Goal: Task Accomplishment & Management: Use online tool/utility

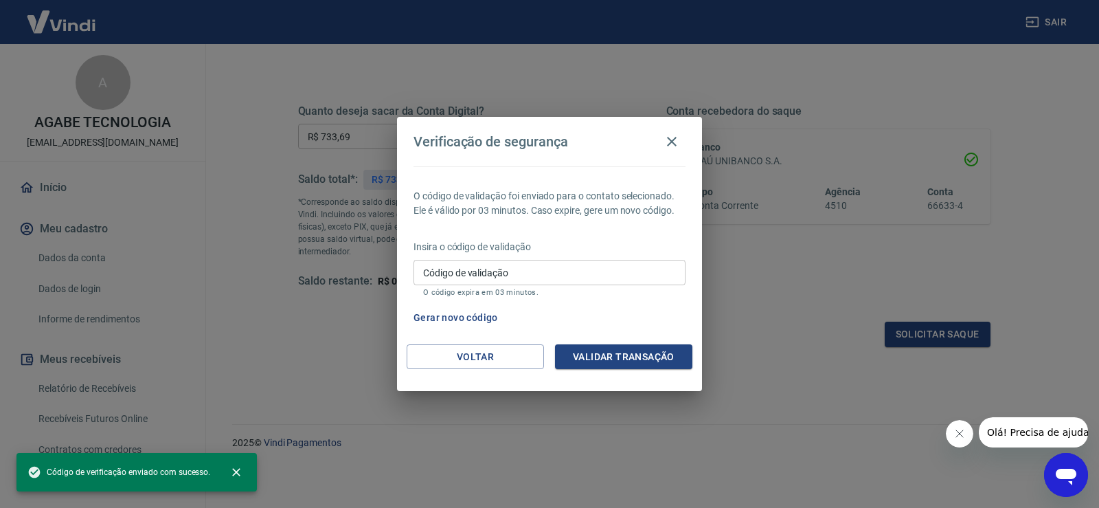
scroll to position [209, 0]
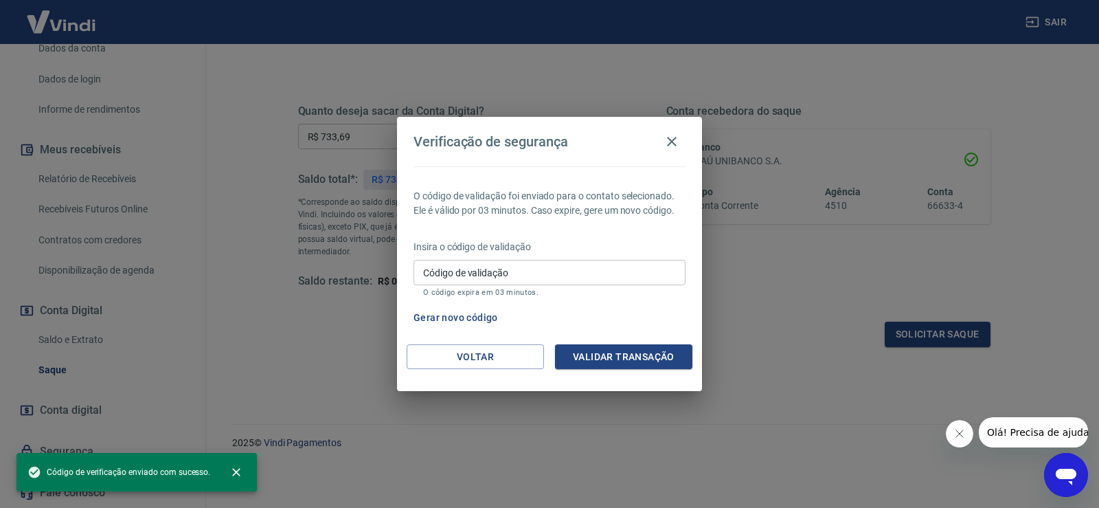
click at [457, 315] on button "Gerar novo código" at bounding box center [455, 317] width 95 height 25
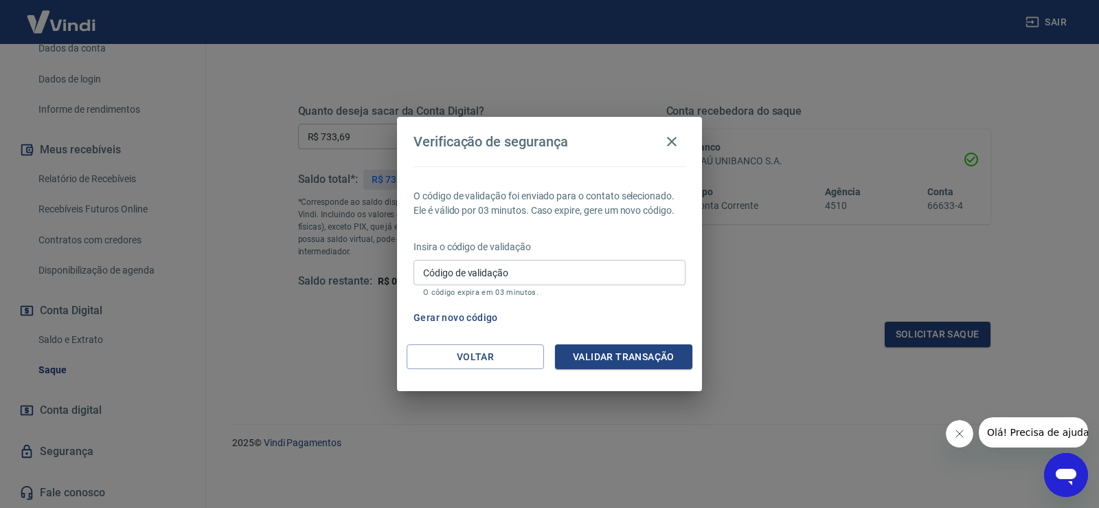
click at [475, 264] on div "Código de validação Código de validação O código expira em 03 minutos." at bounding box center [549, 278] width 272 height 37
type input "261857"
click at [615, 358] on button "Validar transação" at bounding box center [623, 356] width 137 height 25
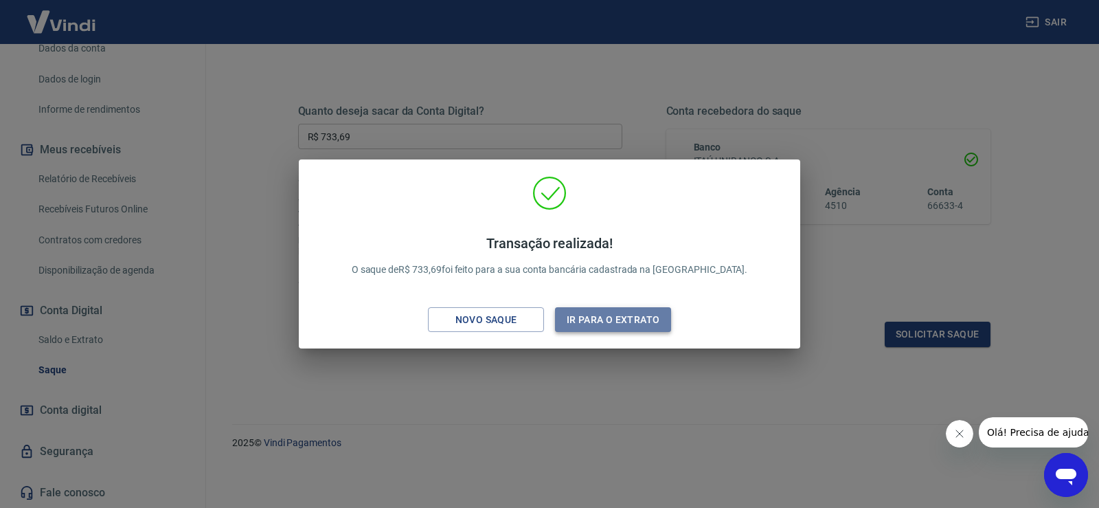
click at [618, 319] on button "Ir para o extrato" at bounding box center [613, 319] width 116 height 25
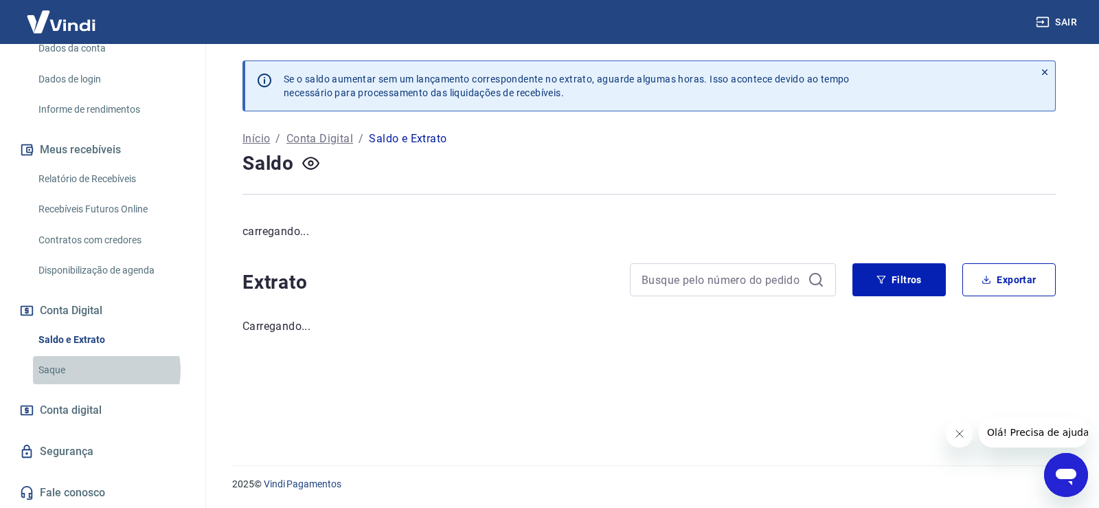
click at [97, 370] on link "Saque" at bounding box center [111, 370] width 156 height 28
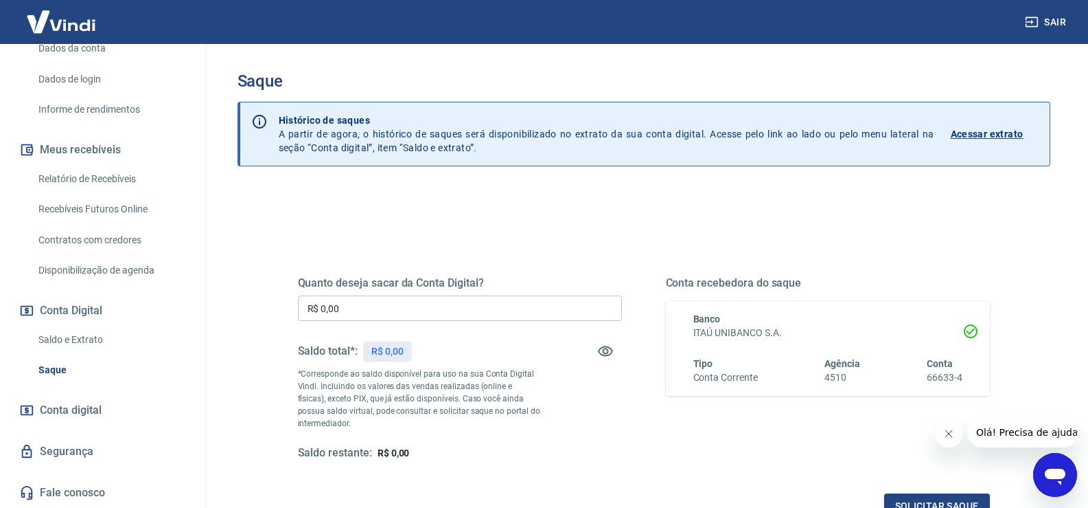
click at [140, 181] on link "Relatório de Recebíveis" at bounding box center [111, 179] width 156 height 28
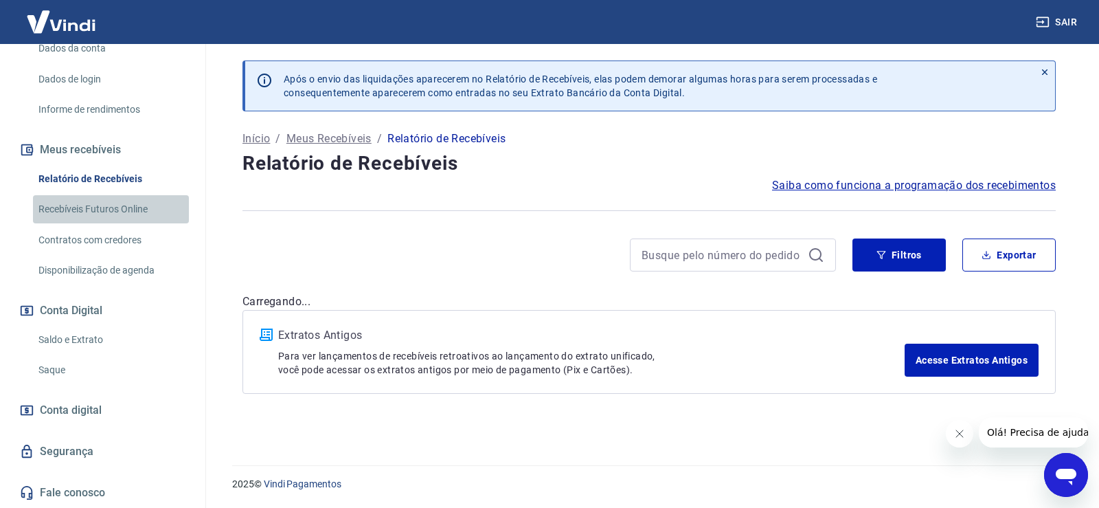
click at [140, 206] on link "Recebíveis Futuros Online" at bounding box center [111, 209] width 156 height 28
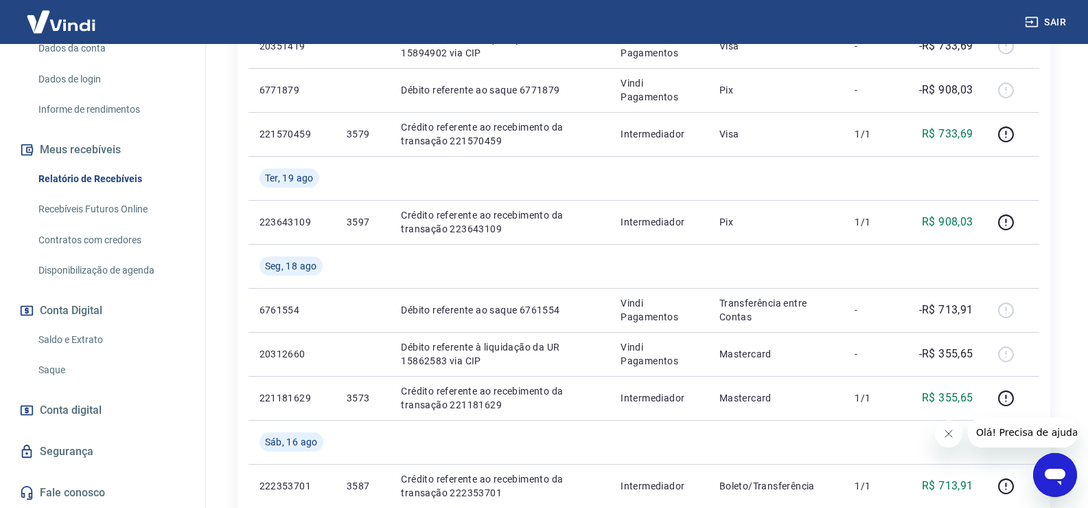
scroll to position [893, 0]
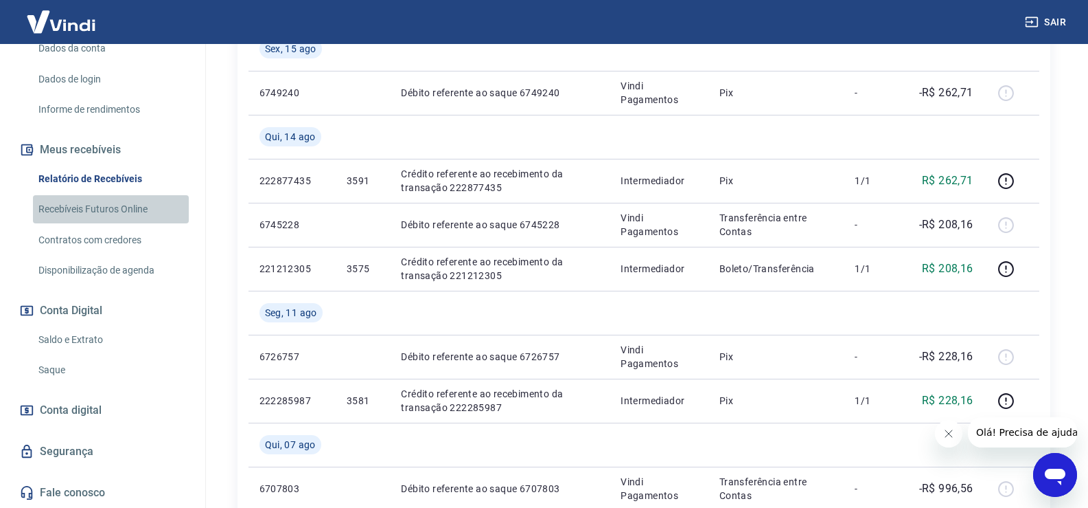
click at [141, 199] on link "Recebíveis Futuros Online" at bounding box center [111, 209] width 156 height 28
